Goal: Browse casually

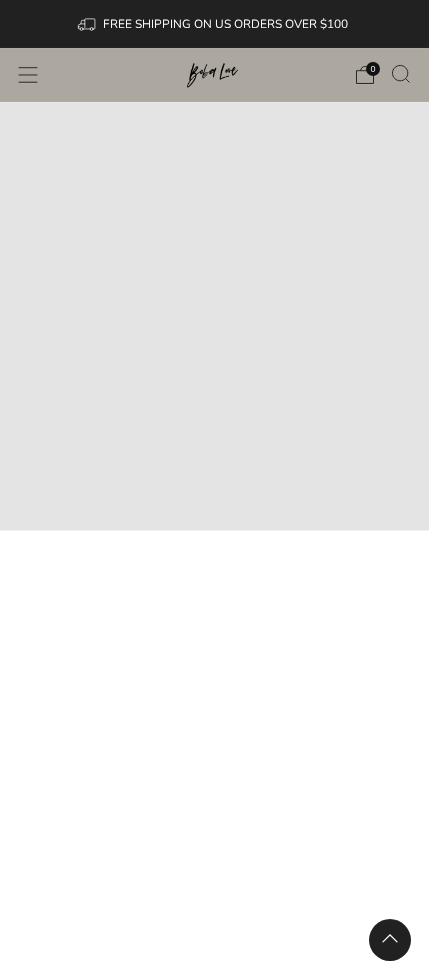
scroll to position [2525, 0]
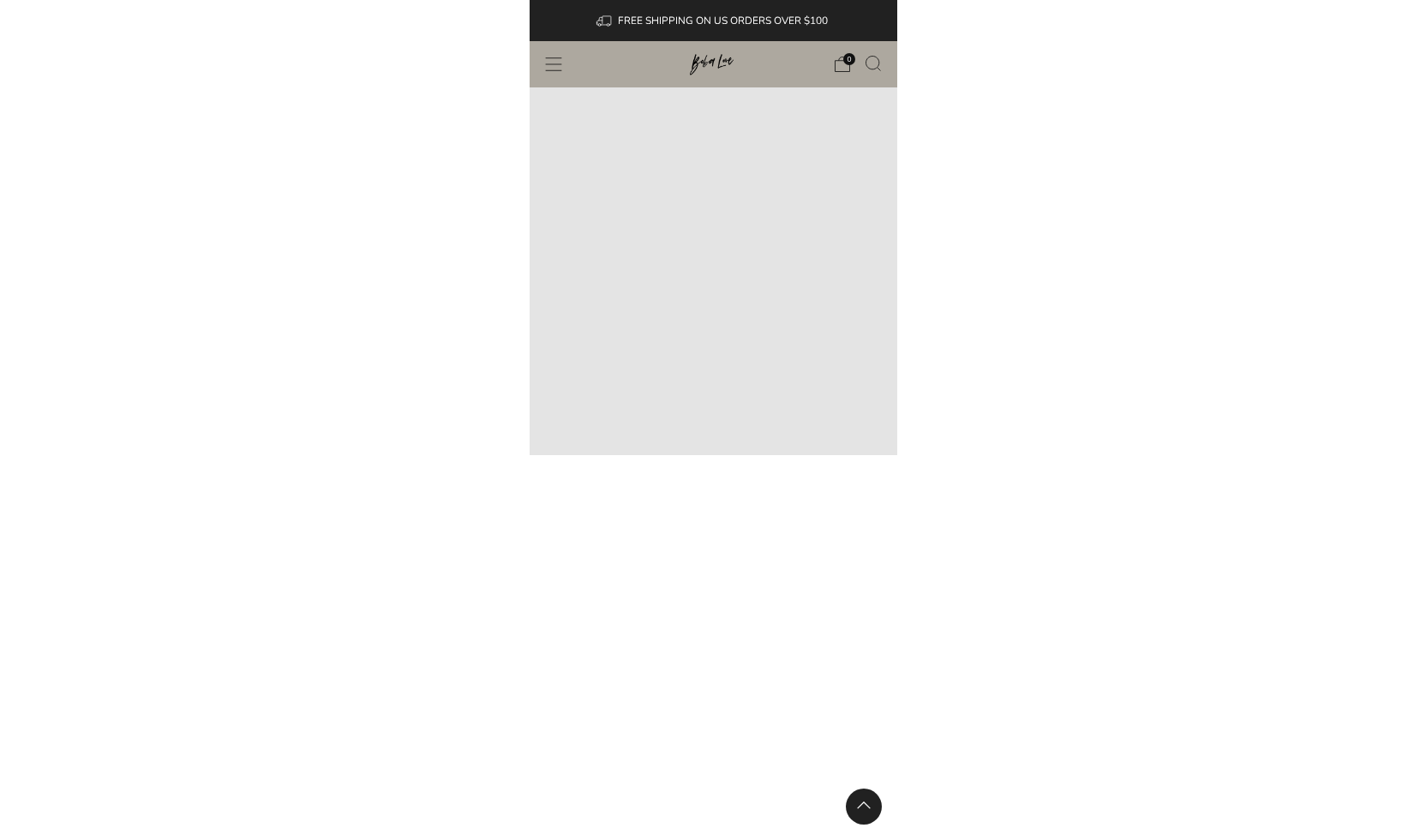
scroll to position [2166, 0]
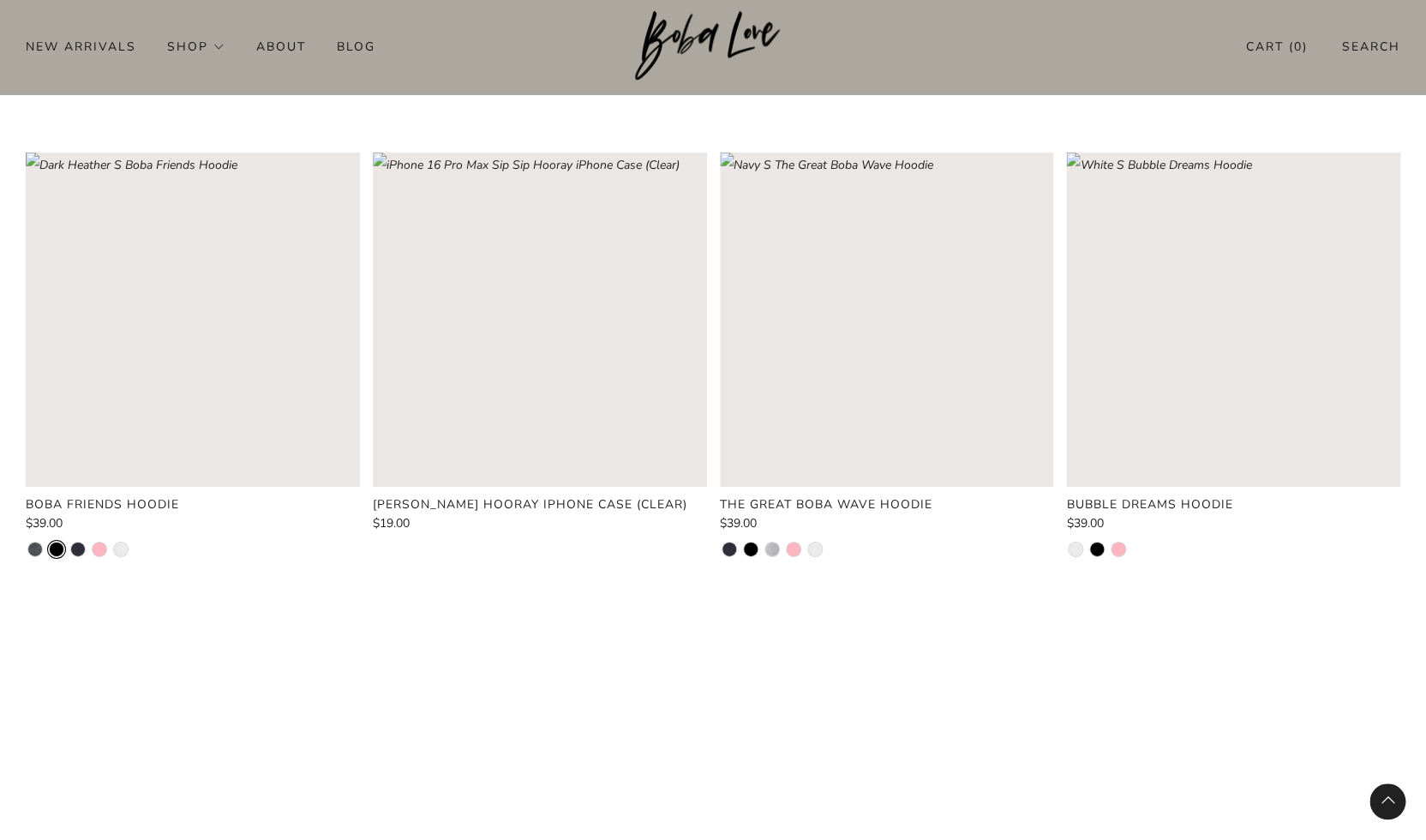
click at [59, 542] on li at bounding box center [57, 549] width 14 height 14
click at [76, 542] on li at bounding box center [78, 549] width 14 height 14
click at [100, 542] on li at bounding box center [100, 549] width 14 height 14
click at [122, 542] on li at bounding box center [121, 549] width 14 height 14
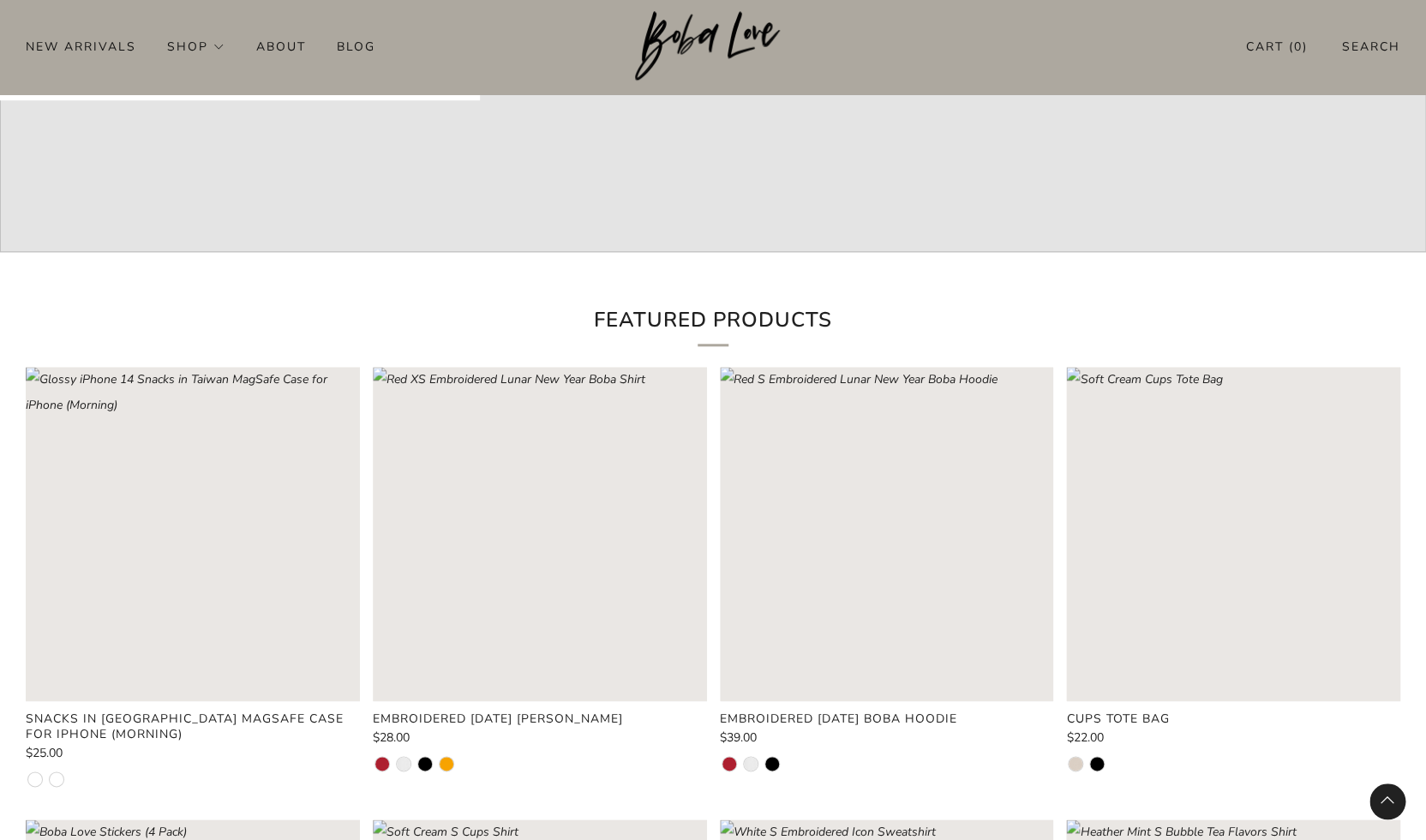
scroll to position [0, 0]
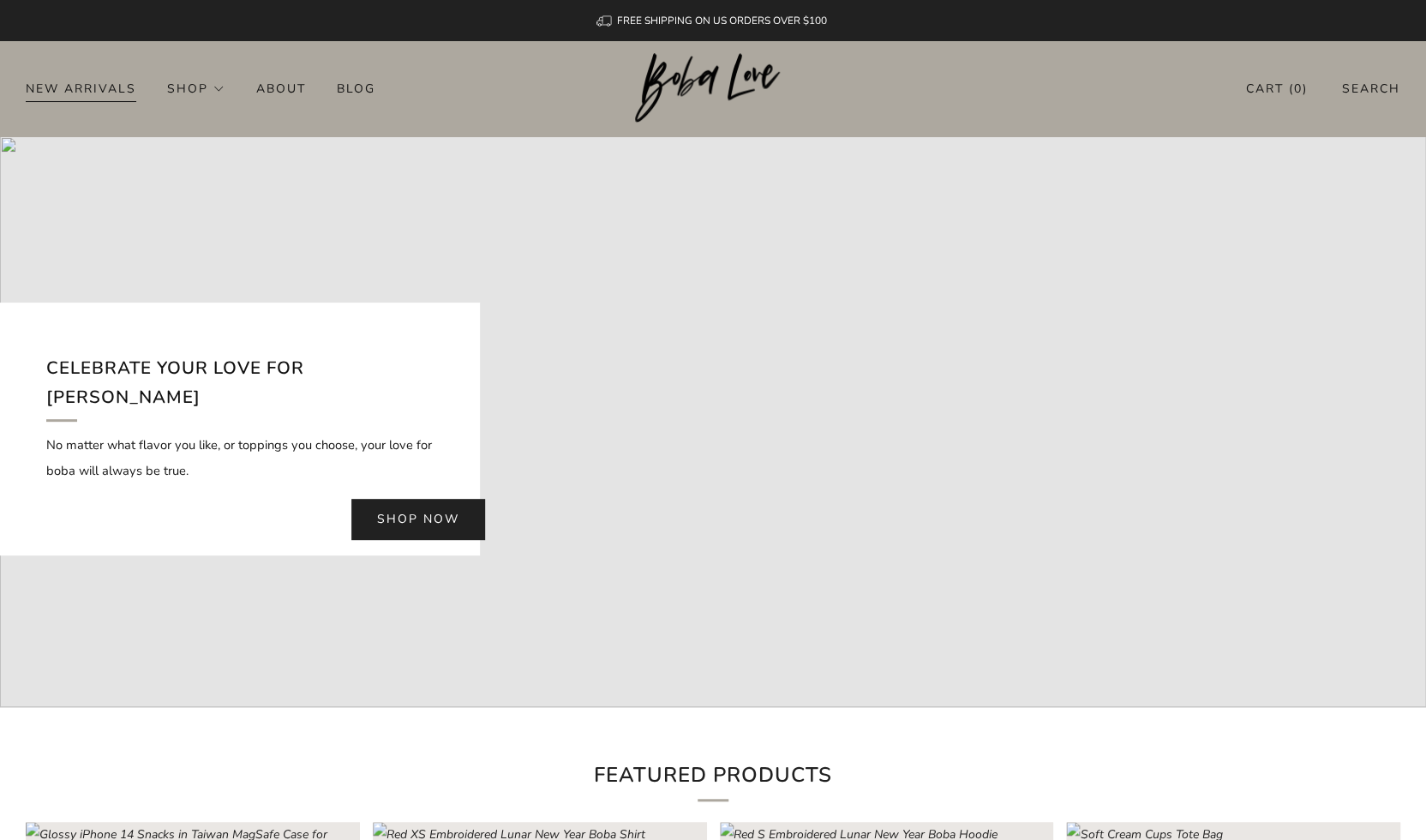
click at [92, 89] on link "New Arrivals" at bounding box center [81, 88] width 111 height 27
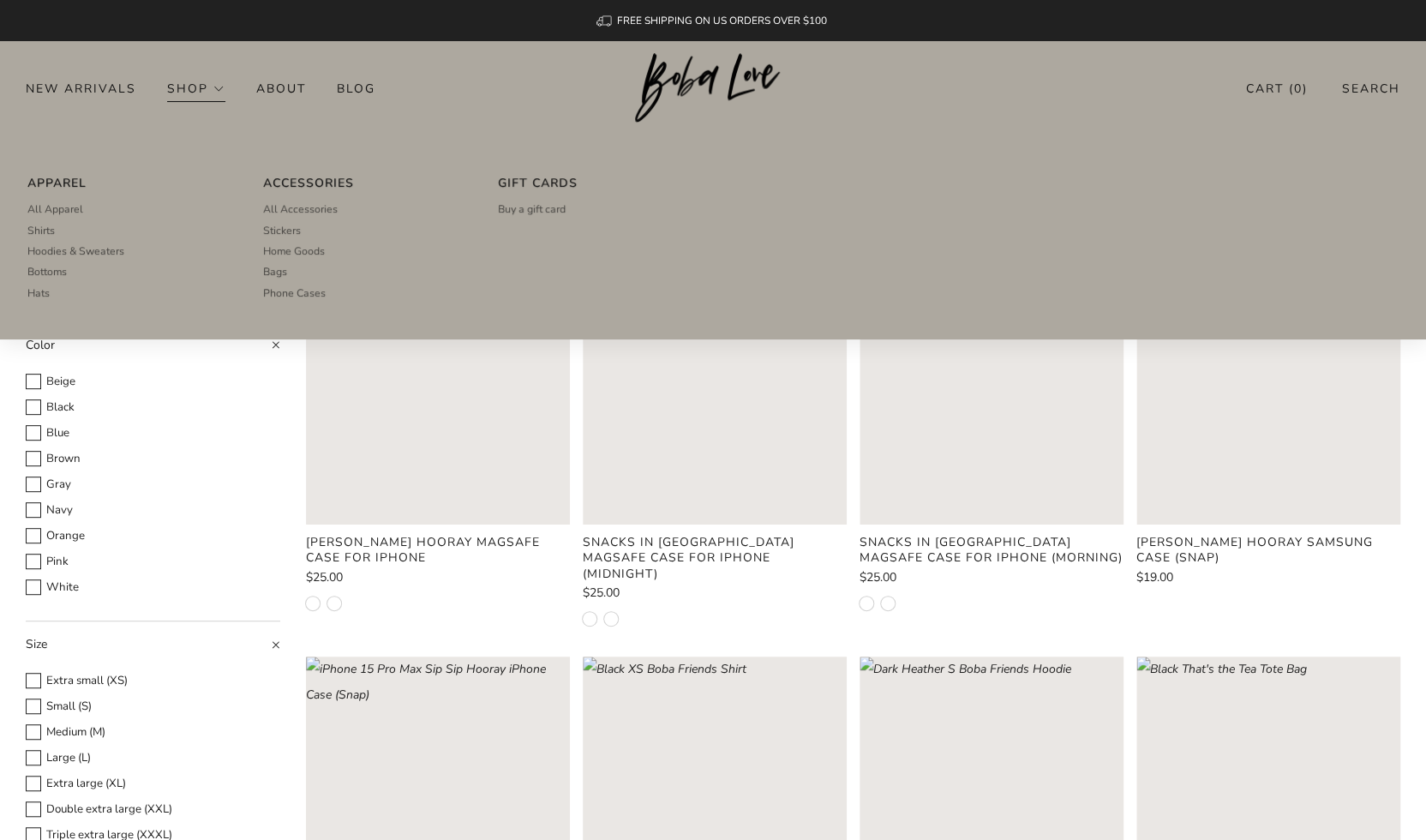
click at [178, 82] on link "Shop" at bounding box center [196, 88] width 58 height 27
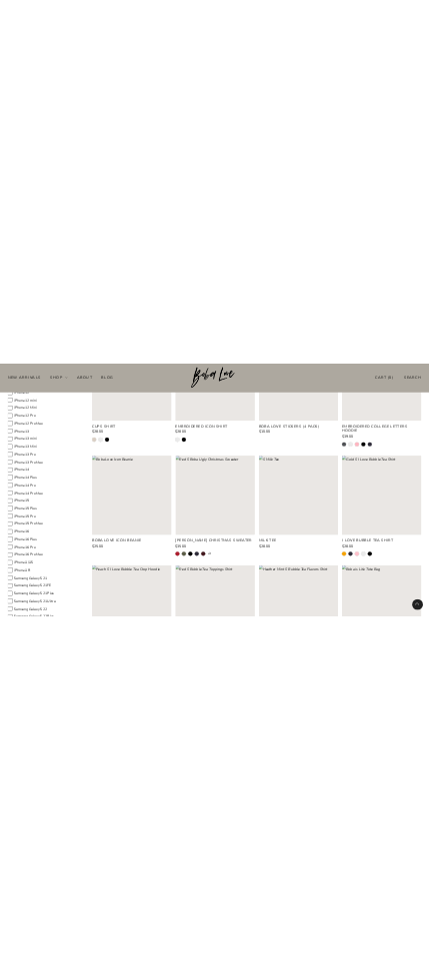
scroll to position [1239, 0]
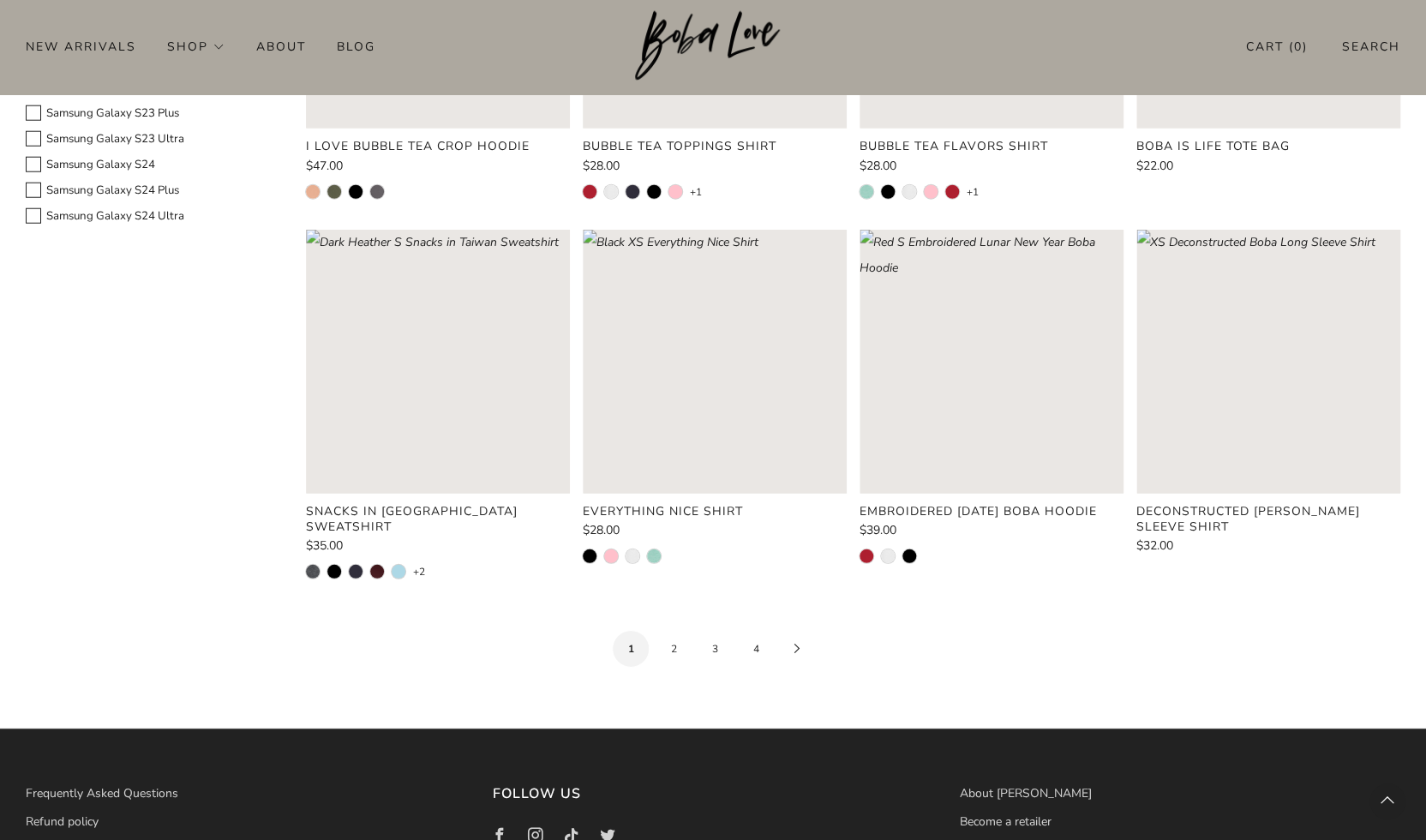
scroll to position [1878, 0]
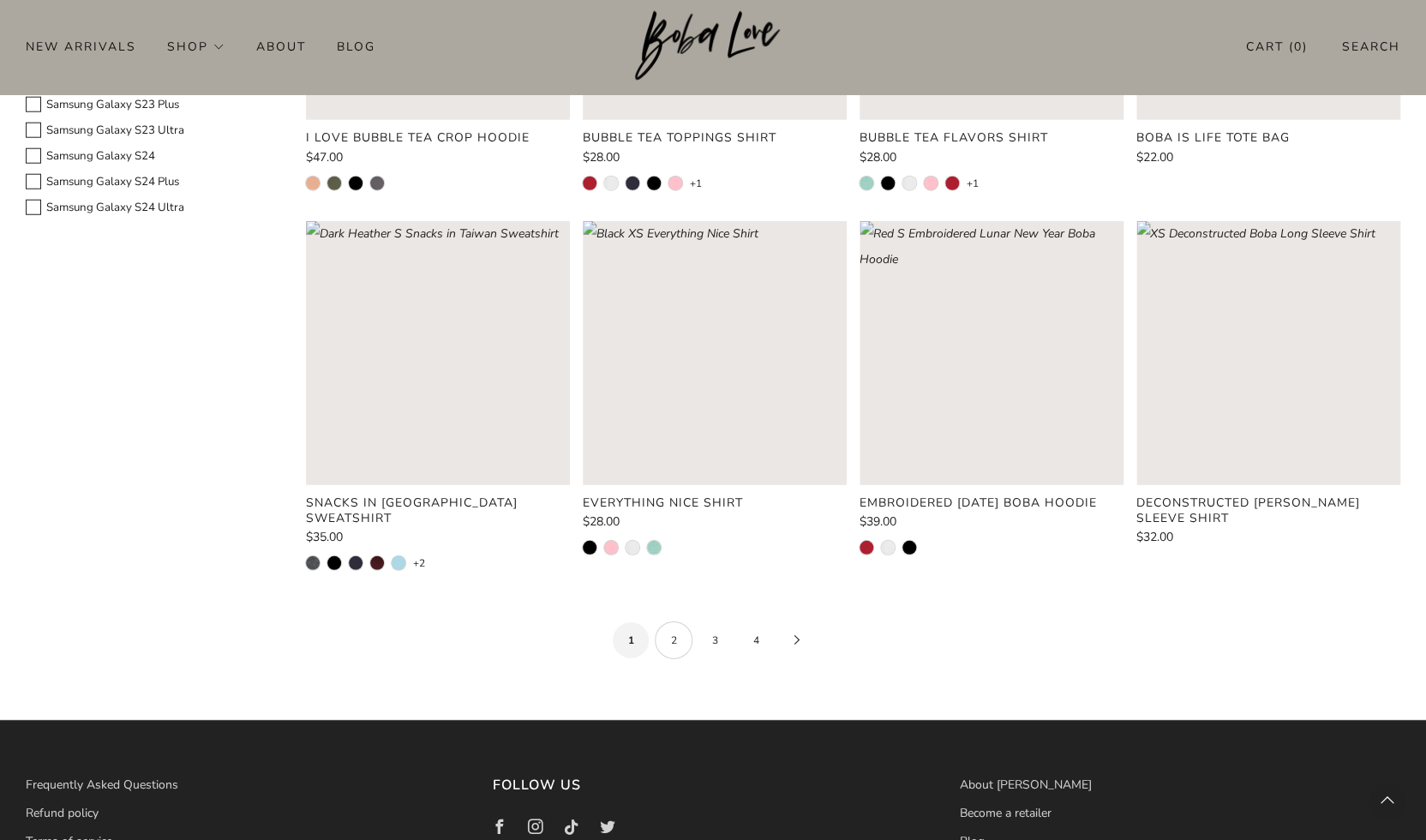
click at [367, 621] on link "2" at bounding box center [674, 640] width 38 height 38
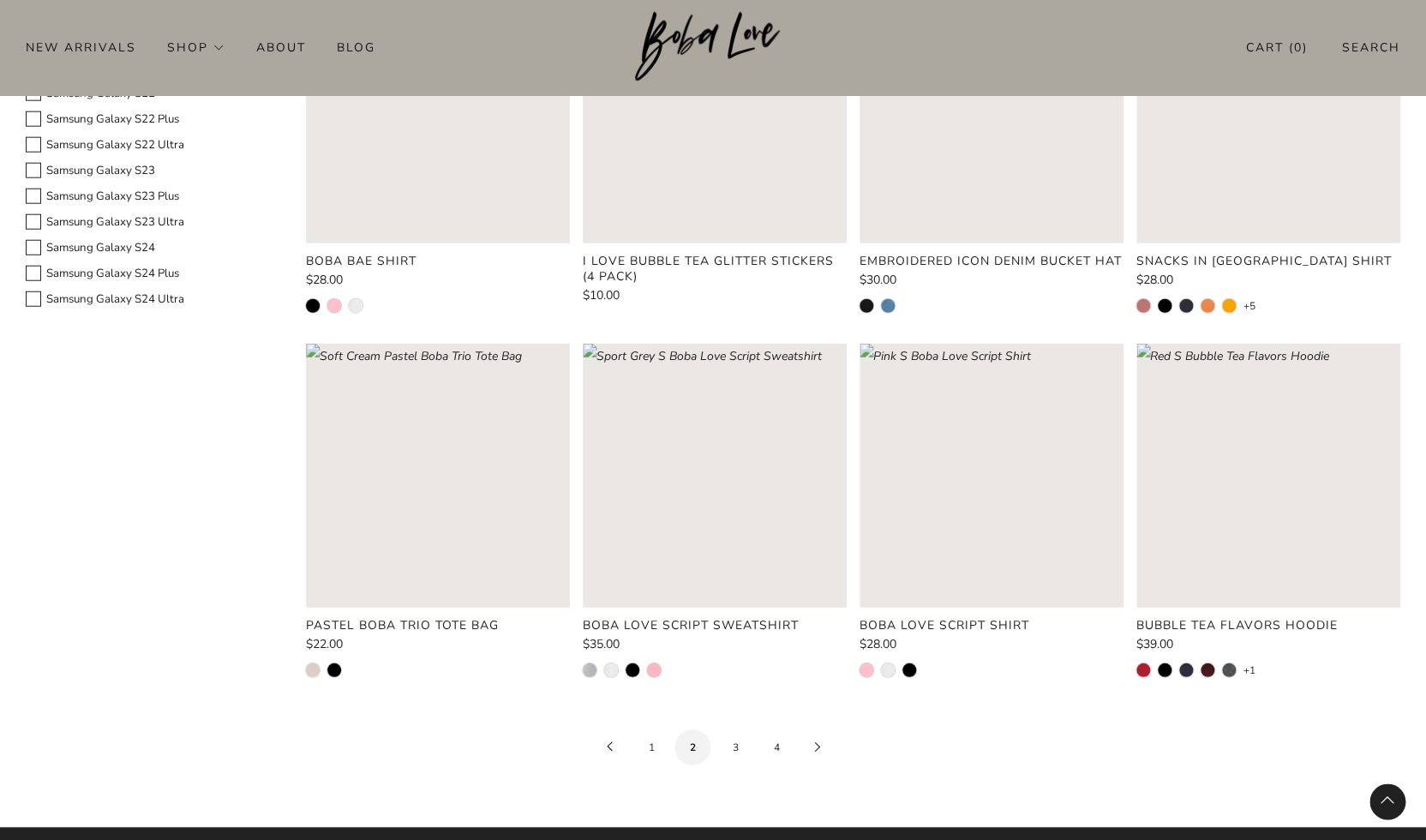
scroll to position [1799, 0]
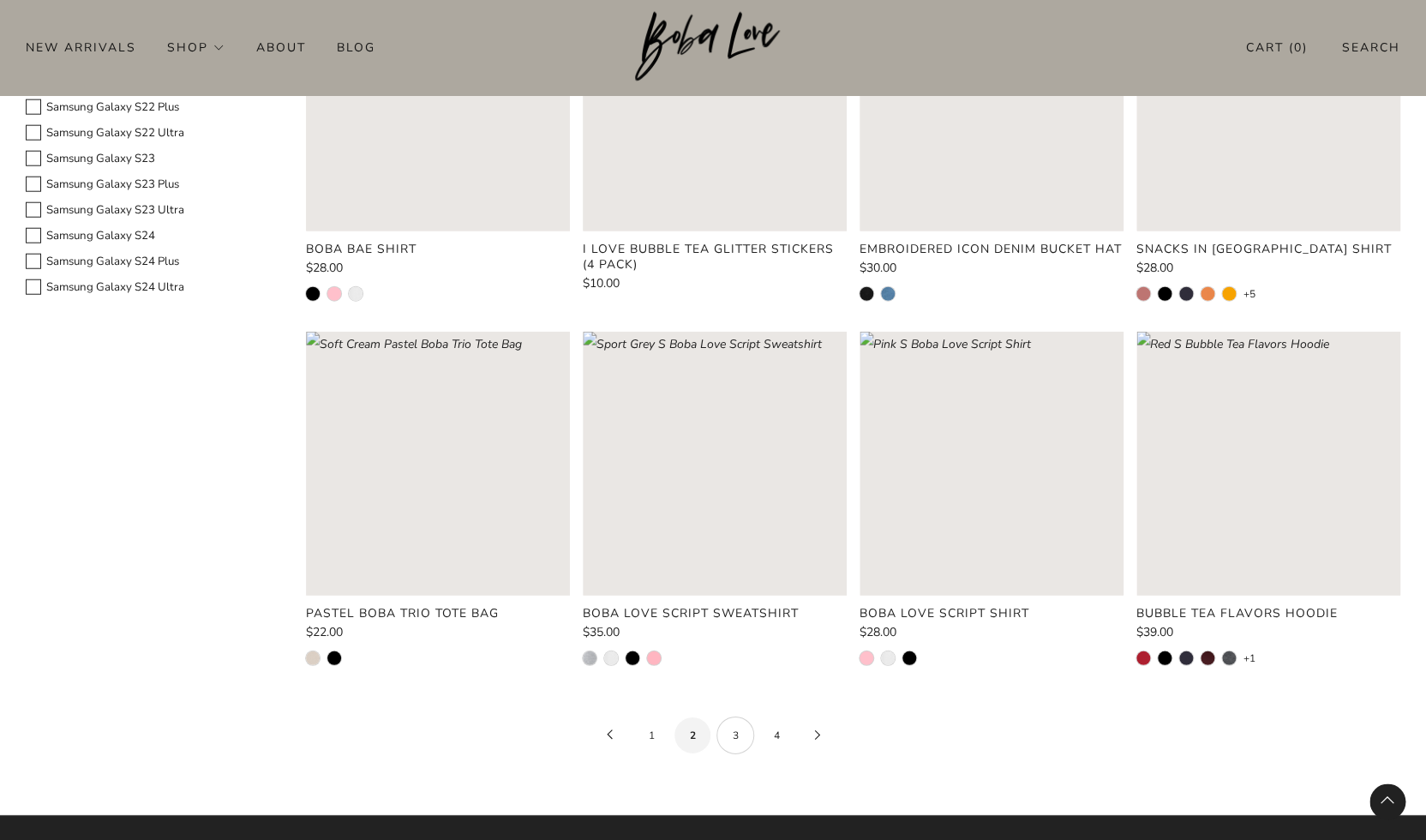
click at [367, 716] on link "3" at bounding box center [735, 734] width 38 height 38
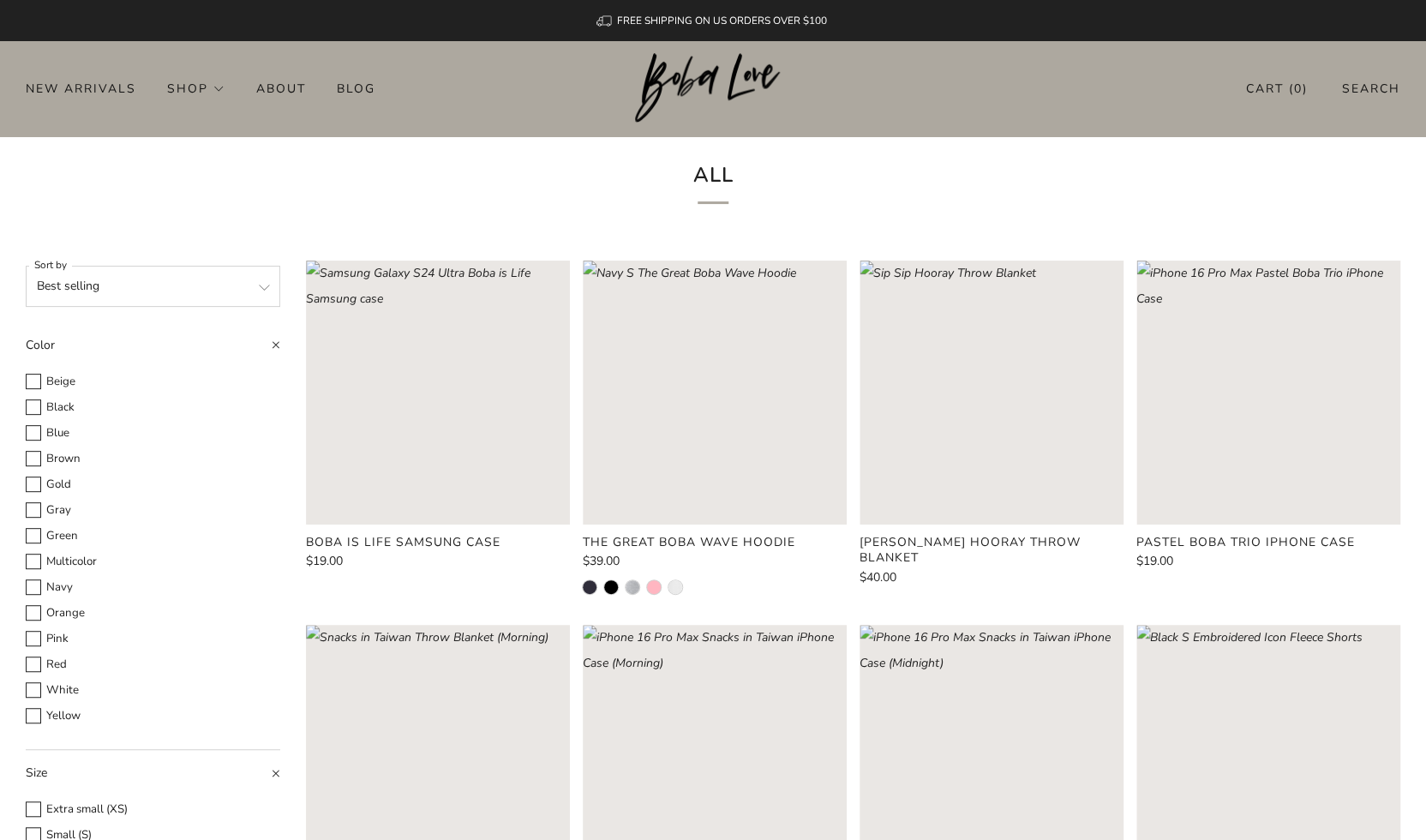
click at [257, 288] on select "Featured Best selling Alphabetically, A-Z Alphabetically, Z-A Price, low to hig…" at bounding box center [153, 287] width 255 height 41
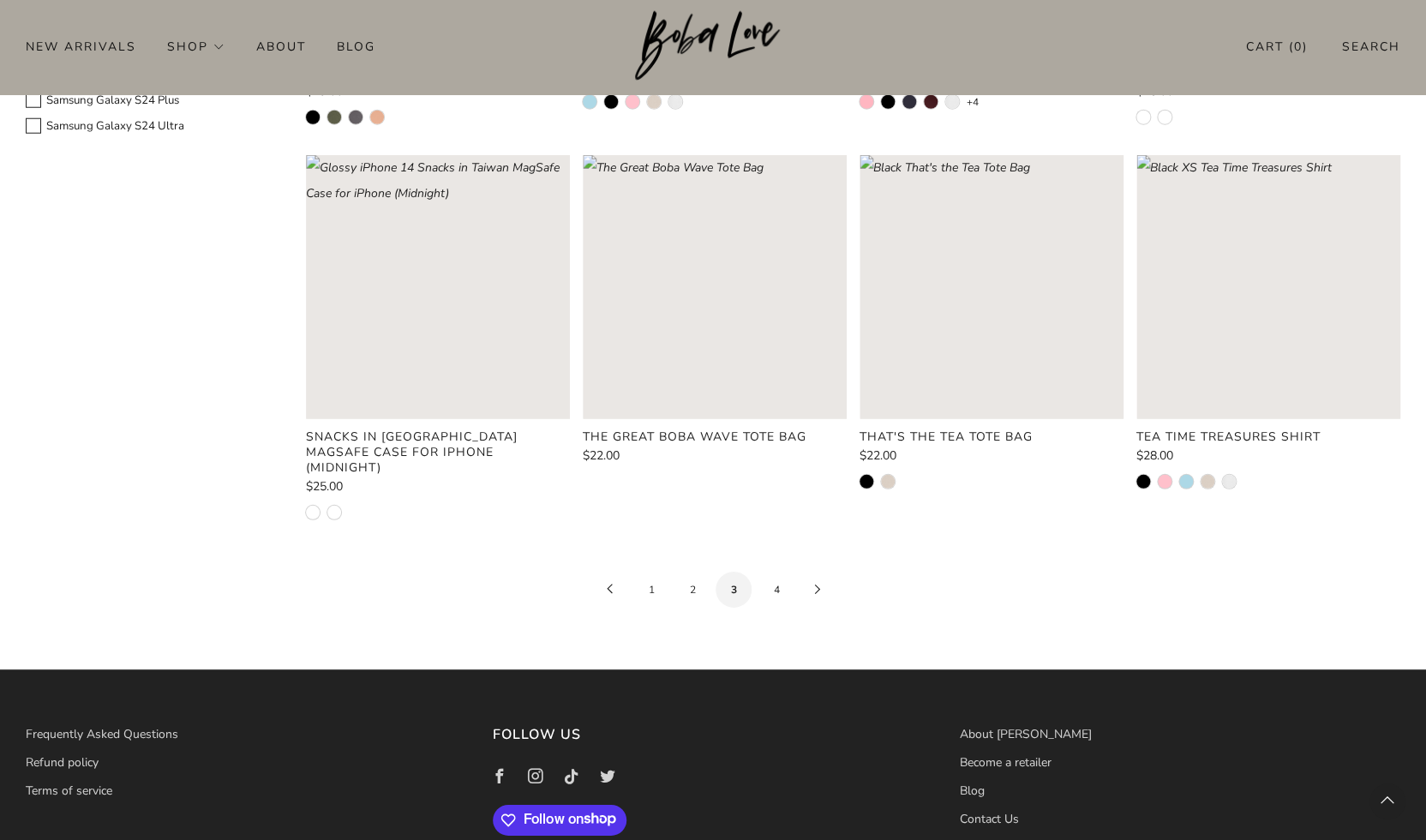
scroll to position [1997, 0]
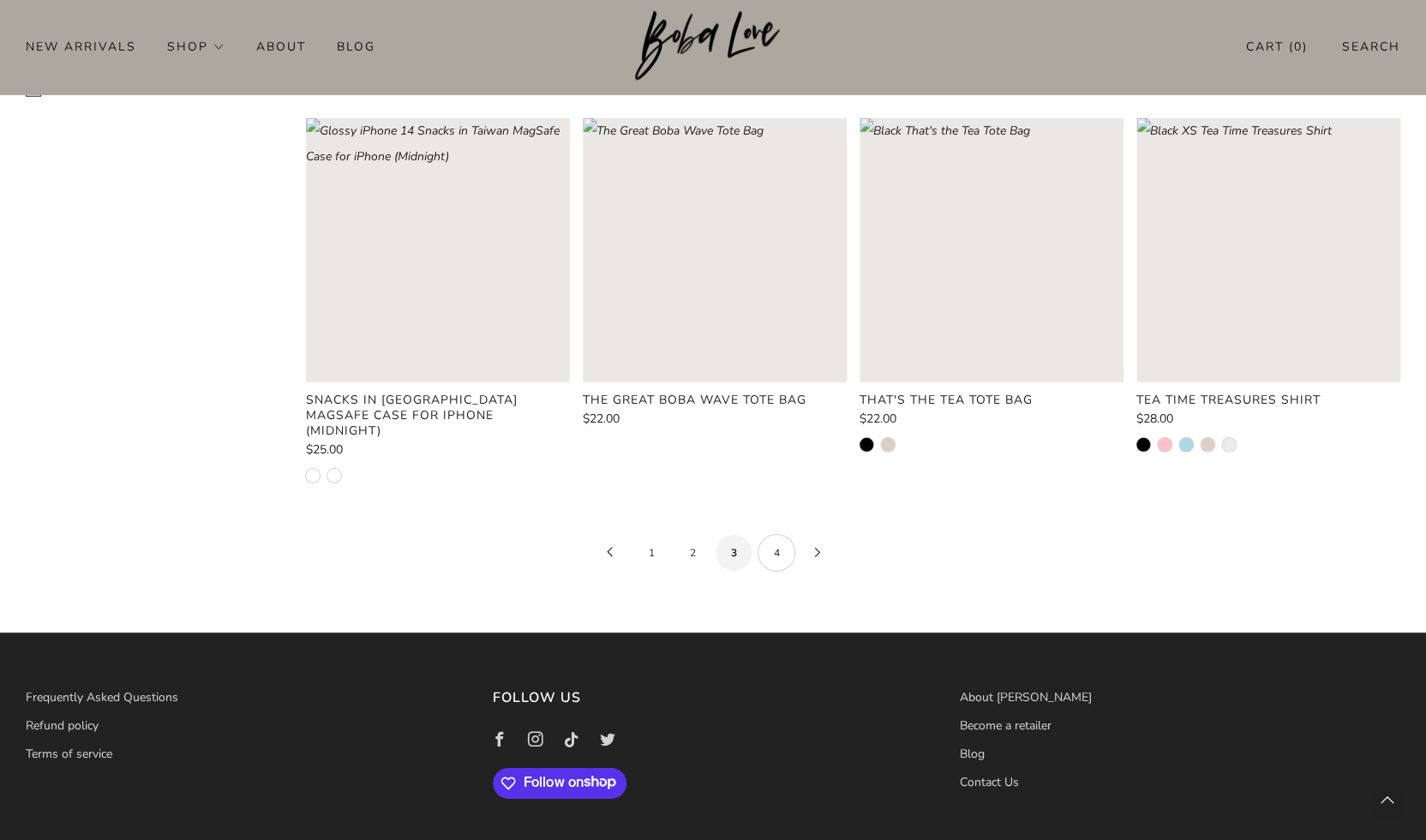
click at [367, 534] on link "4" at bounding box center [776, 553] width 38 height 38
